Goal: Book appointment/travel/reservation

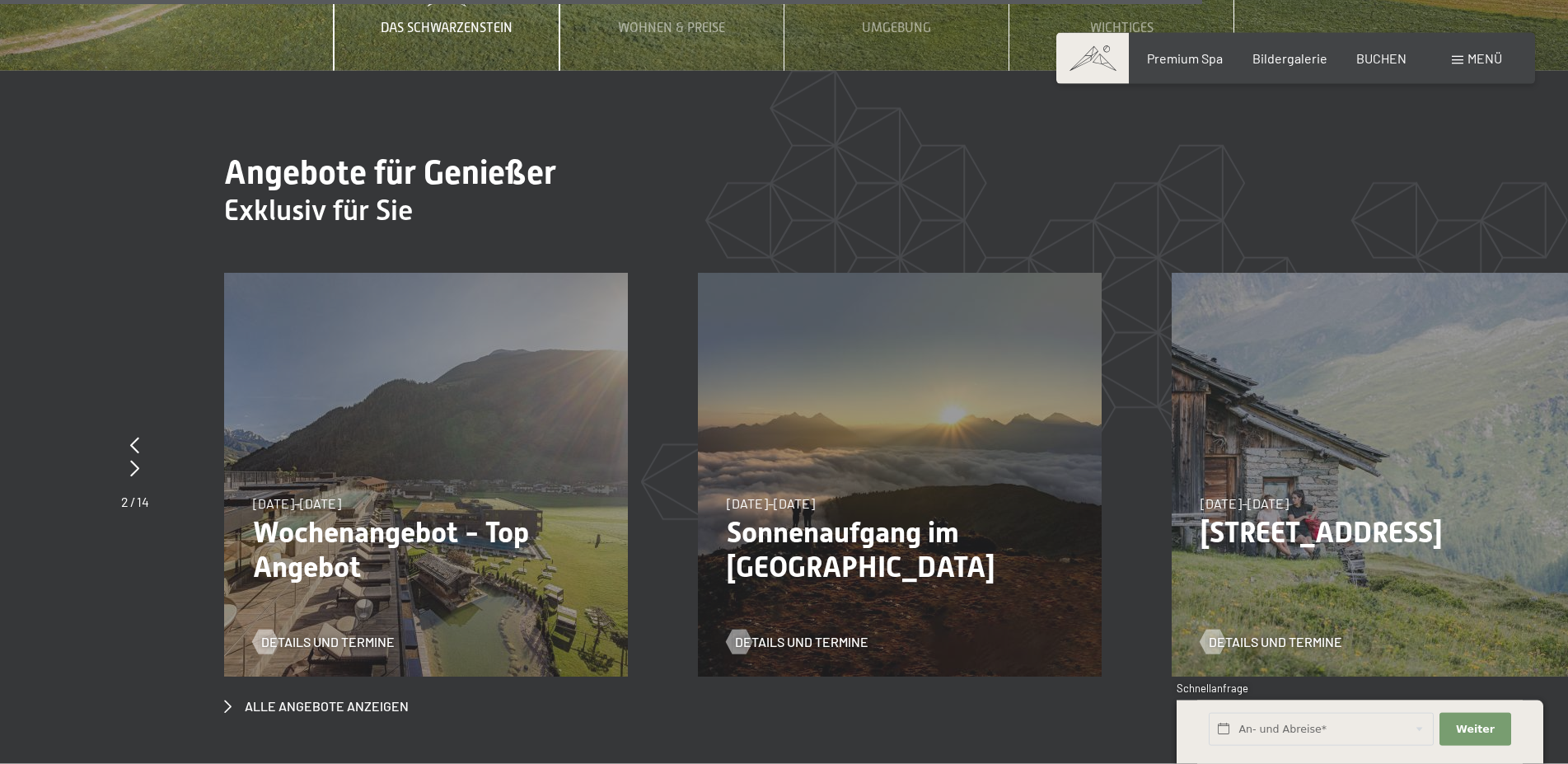
scroll to position [6379, 0]
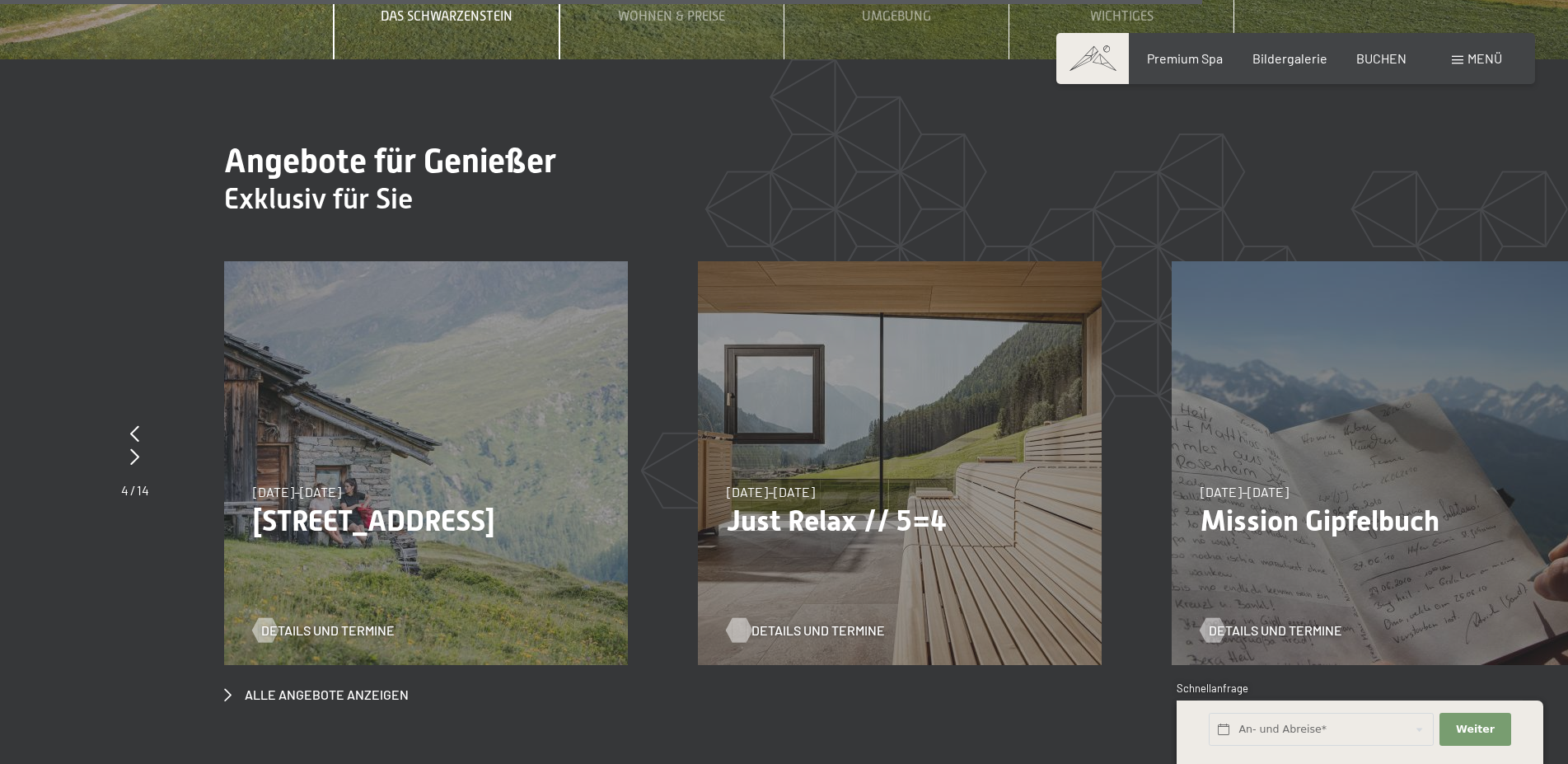
click at [813, 621] on span "Details und Termine" at bounding box center [818, 630] width 134 height 18
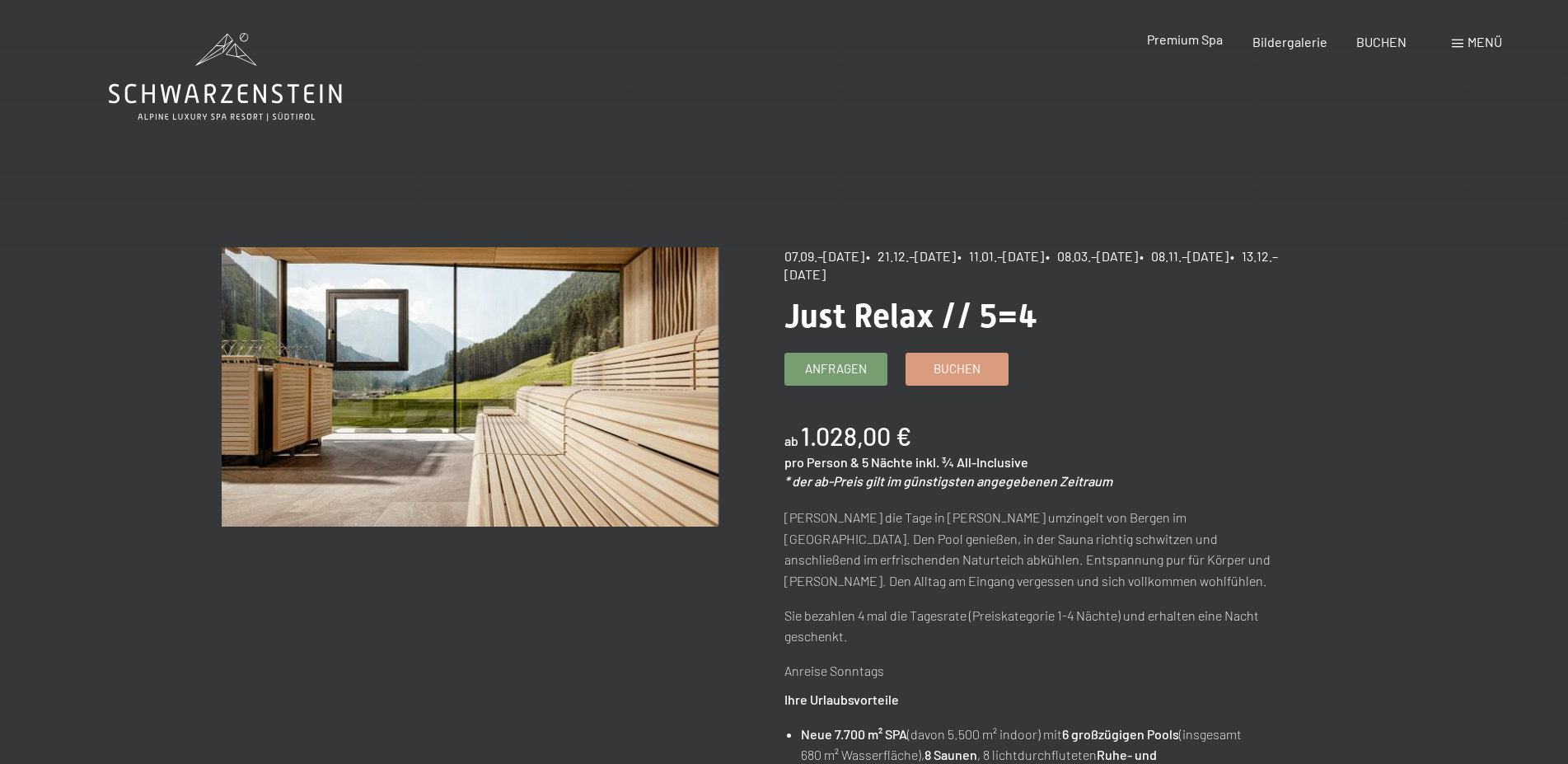
click at [1186, 39] on span "Premium Spa" at bounding box center [1184, 38] width 76 height 16
click at [1474, 44] on span "Menü" at bounding box center [1484, 41] width 34 height 16
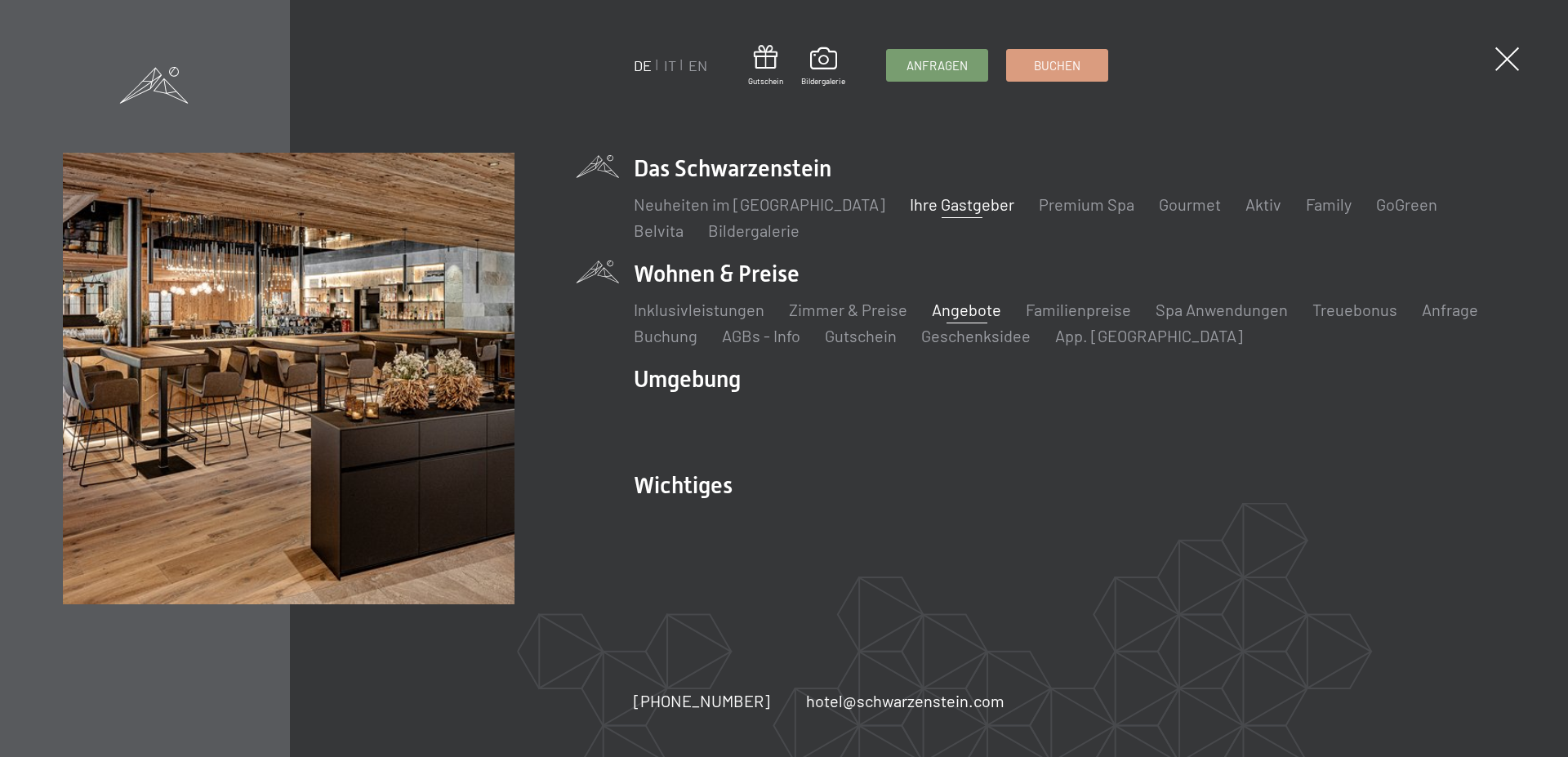
click at [909, 205] on link "Ihre Gastgeber" at bounding box center [962, 205] width 104 height 20
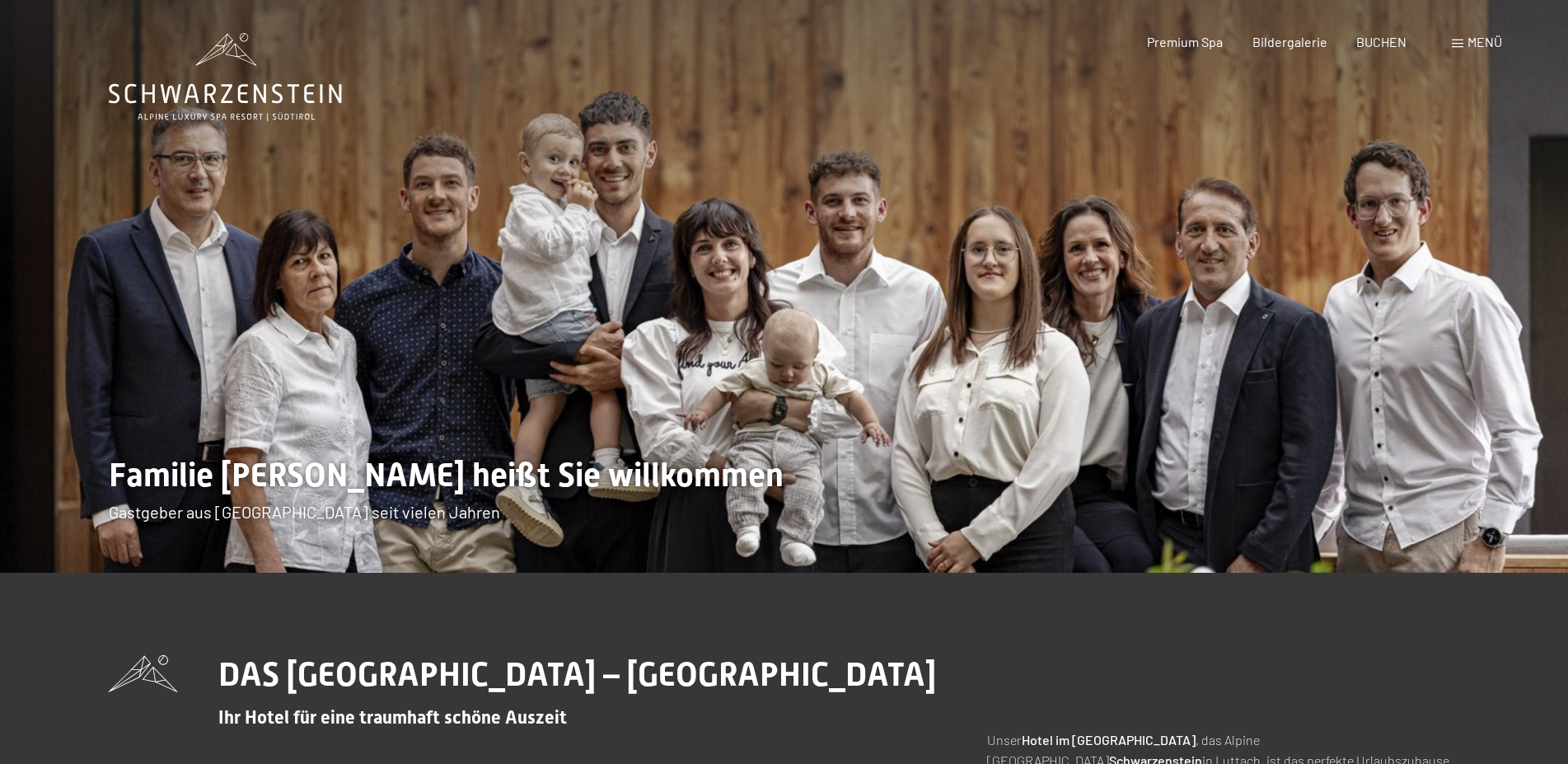
click at [1470, 41] on span "Menü" at bounding box center [1484, 41] width 34 height 16
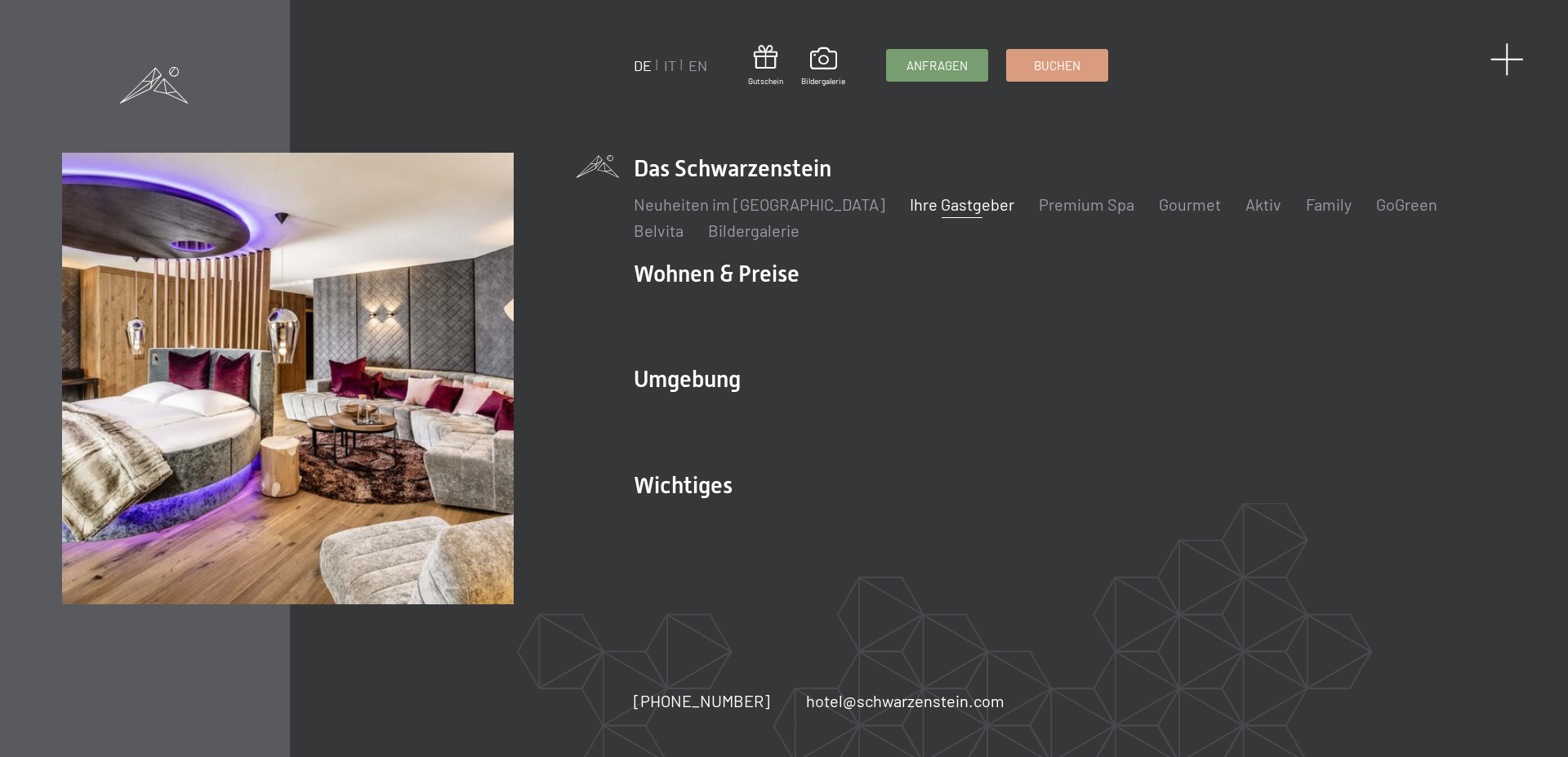
click at [1500, 66] on span at bounding box center [1507, 59] width 33 height 33
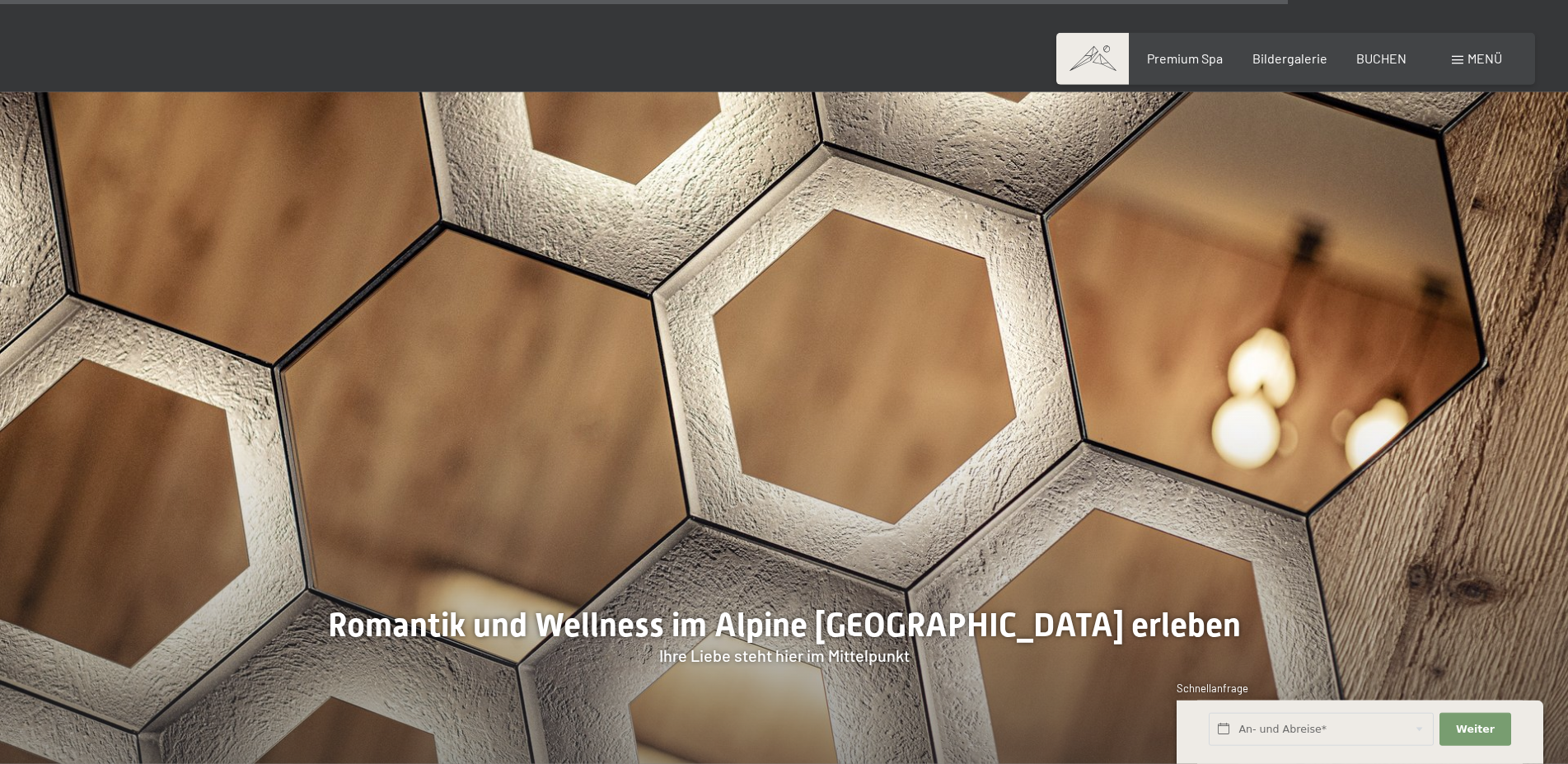
scroll to position [5479, 0]
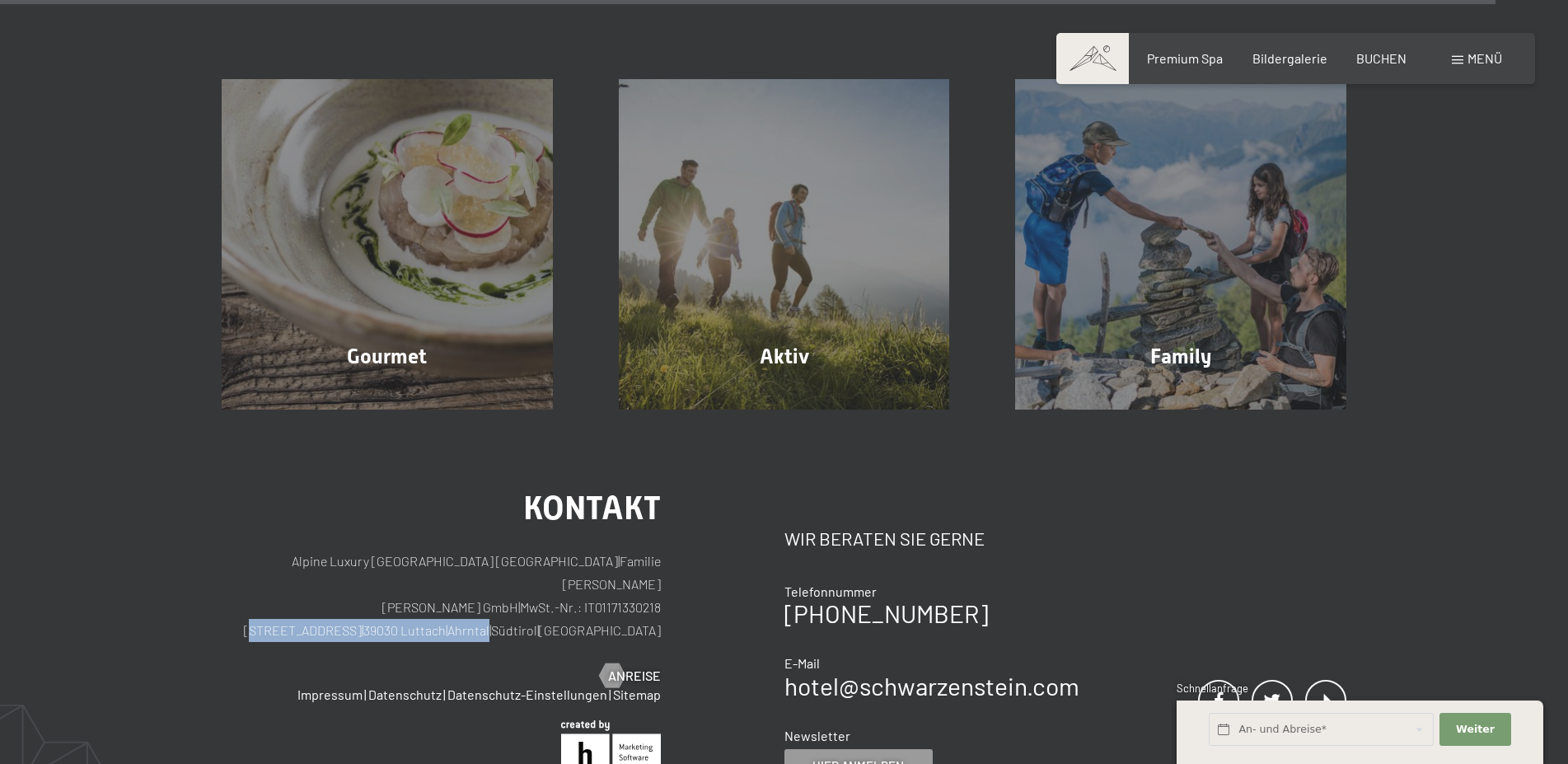
drag, startPoint x: 569, startPoint y: 544, endPoint x: 359, endPoint y: 538, distance: 210.1
click at [359, 550] on p "Alpine Luxury [GEOGRAPHIC_DATA] SCHWARZENSTEIN | Familie [PERSON_NAME] [PERSON_…" at bounding box center [441, 596] width 440 height 92
copy p "[STREET_ADDRESS] | [GEOGRAPHIC_DATA]"
